Goal: Task Accomplishment & Management: Manage account settings

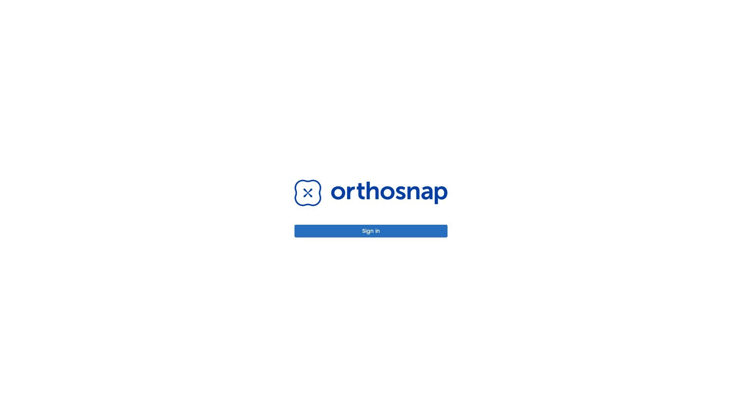
click at [371, 231] on button "Sign in" at bounding box center [370, 231] width 153 height 13
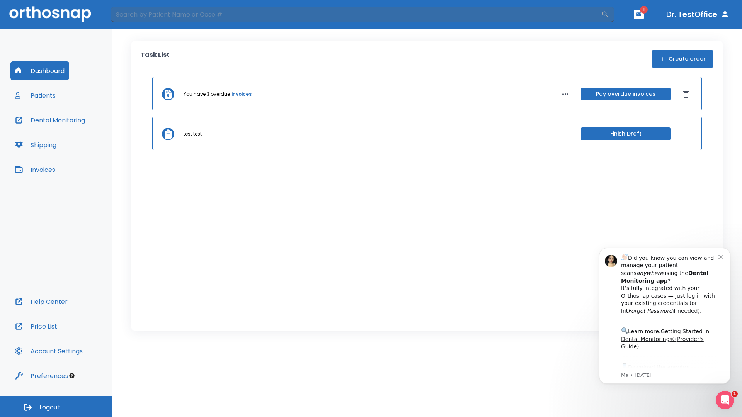
click at [56, 407] on span "Logout" at bounding box center [49, 407] width 20 height 9
